Goal: Navigation & Orientation: Find specific page/section

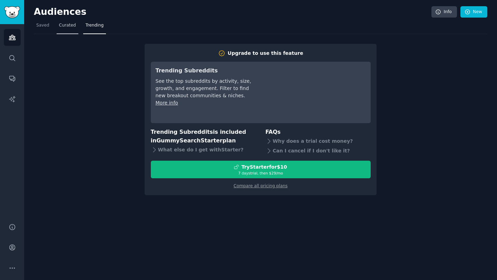
click at [68, 26] on span "Curated" at bounding box center [67, 25] width 17 height 6
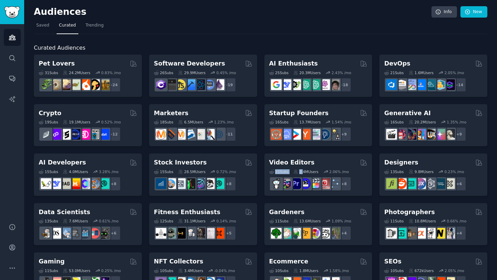
drag, startPoint x: 301, startPoint y: 170, endPoint x: 308, endPoint y: 166, distance: 8.2
click at [308, 167] on div "15 Sub s 2.4M Users 2.06 % /mo + 8" at bounding box center [318, 179] width 98 height 24
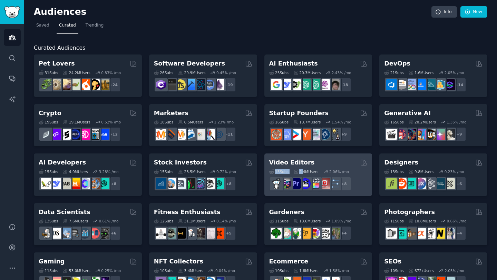
click at [322, 165] on div "Video Editors" at bounding box center [318, 162] width 98 height 9
click at [363, 161] on icon at bounding box center [363, 162] width 7 height 7
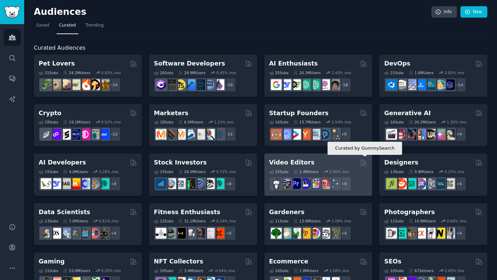
click at [362, 161] on icon at bounding box center [363, 162] width 7 height 7
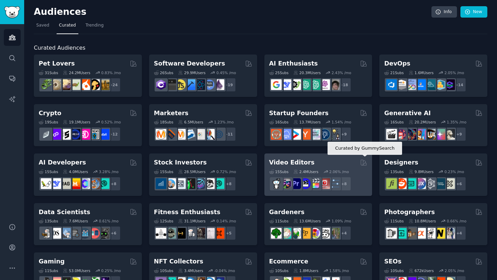
click at [362, 161] on icon at bounding box center [363, 162] width 7 height 7
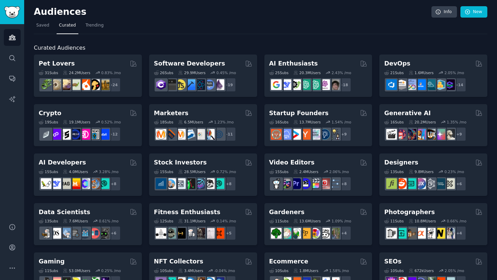
click at [257, 46] on h2 "Curated Audiences" at bounding box center [260, 48] width 453 height 9
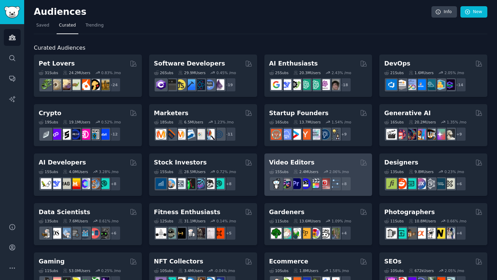
click at [289, 162] on h2 "Video Editors" at bounding box center [292, 162] width 46 height 9
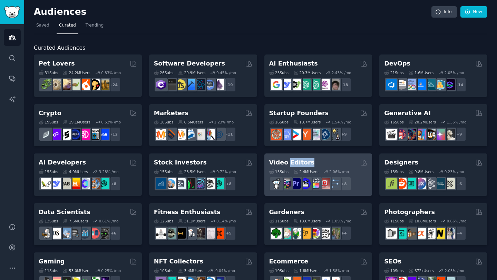
click at [289, 162] on h2 "Video Editors" at bounding box center [292, 162] width 46 height 9
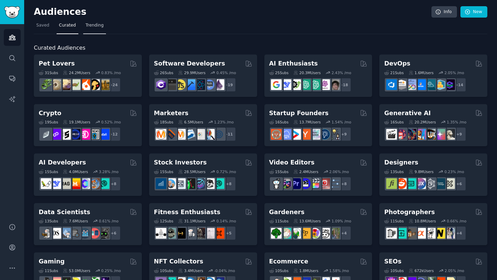
click at [93, 23] on span "Trending" at bounding box center [95, 25] width 18 height 6
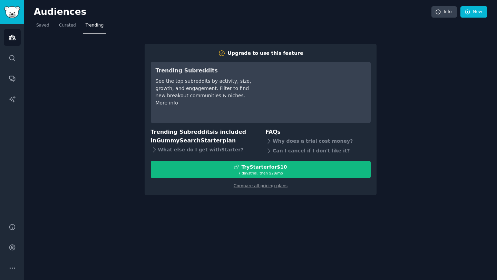
click at [93, 23] on span "Trending" at bounding box center [95, 25] width 18 height 6
click at [63, 23] on span "Curated" at bounding box center [67, 25] width 17 height 6
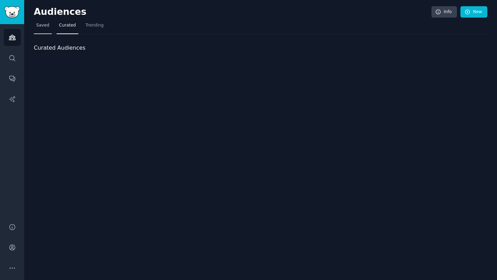
click at [39, 21] on link "Saved" at bounding box center [43, 27] width 18 height 14
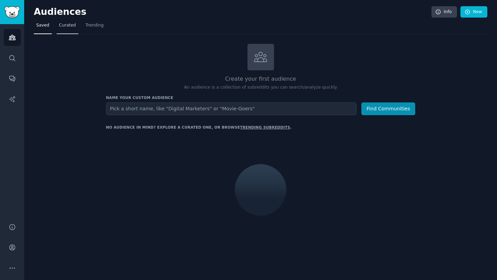
click at [69, 23] on span "Curated" at bounding box center [67, 25] width 17 height 6
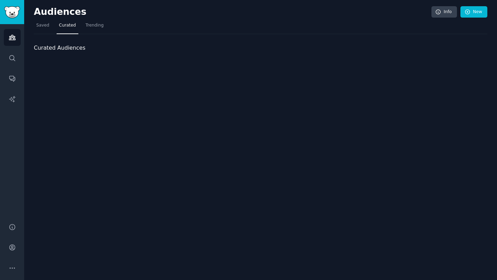
click at [124, 104] on div at bounding box center [260, 112] width 453 height 116
click at [97, 27] on span "Trending" at bounding box center [95, 25] width 18 height 6
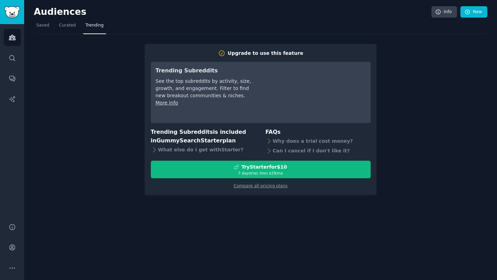
click at [97, 27] on span "Trending" at bounding box center [95, 25] width 18 height 6
click at [96, 27] on span "Trending" at bounding box center [95, 25] width 18 height 6
click at [65, 22] on link "Curated" at bounding box center [68, 27] width 22 height 14
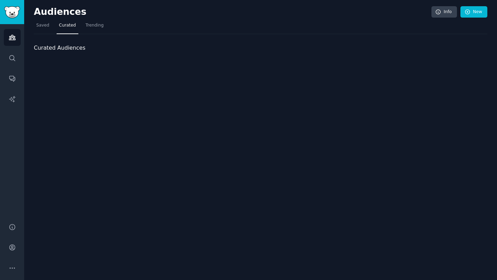
click at [65, 22] on link "Curated" at bounding box center [68, 27] width 22 height 14
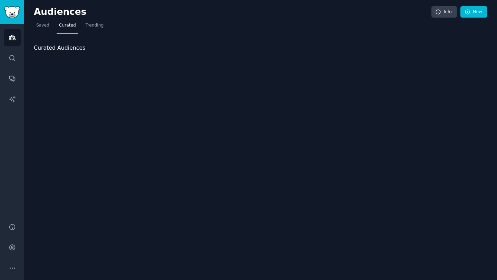
click at [65, 22] on link "Curated" at bounding box center [68, 27] width 22 height 14
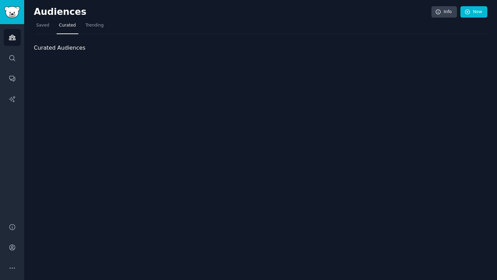
click at [65, 22] on link "Curated" at bounding box center [68, 27] width 22 height 14
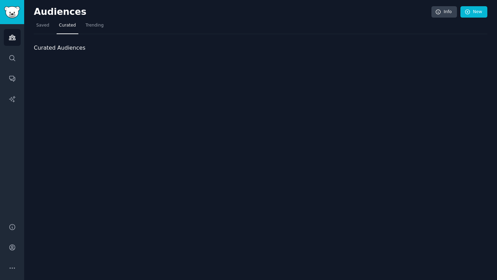
click at [65, 22] on link "Curated" at bounding box center [68, 27] width 22 height 14
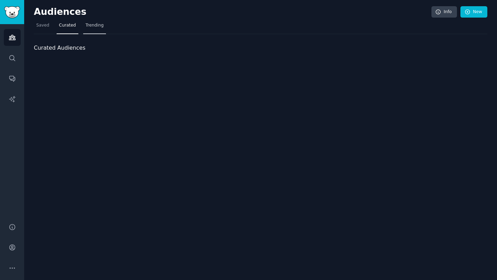
click at [100, 29] on link "Trending" at bounding box center [94, 27] width 23 height 14
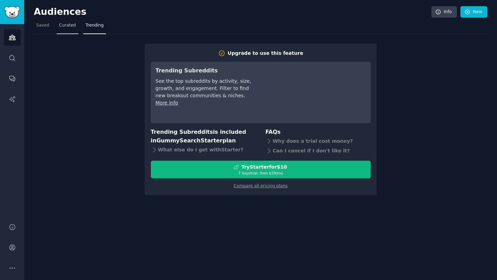
click at [72, 29] on link "Curated" at bounding box center [68, 27] width 22 height 14
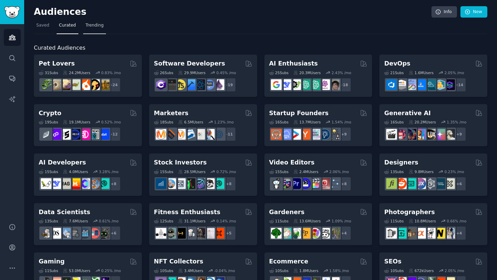
click at [91, 23] on span "Trending" at bounding box center [95, 25] width 18 height 6
